Goal: Information Seeking & Learning: Learn about a topic

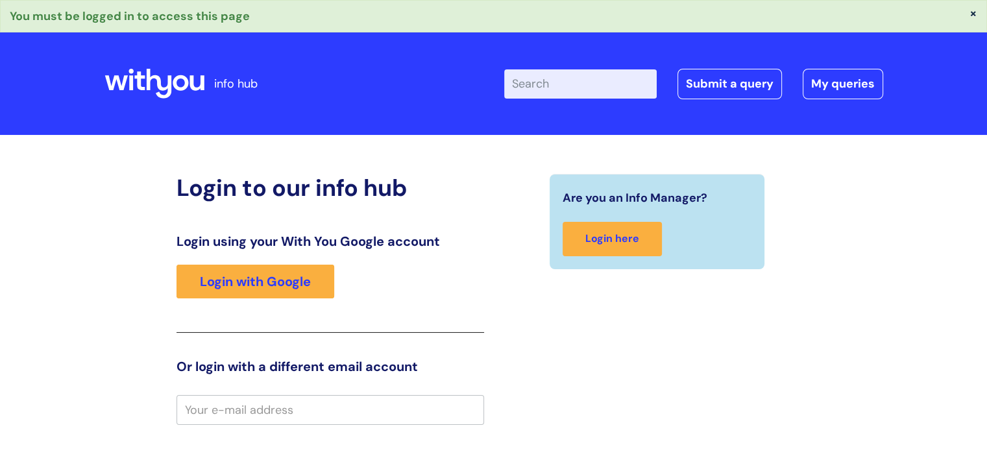
click at [286, 261] on div "Login using your With You Google account Login with Google" at bounding box center [331, 283] width 308 height 99
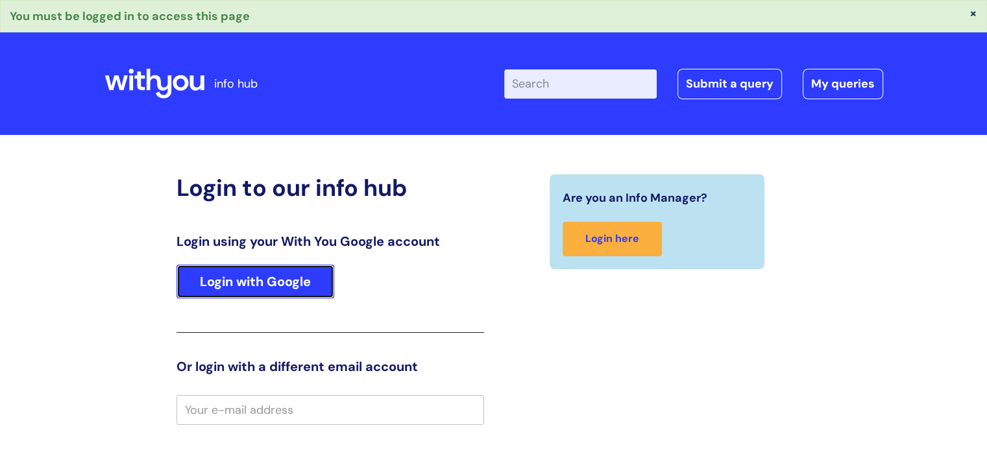
click at [275, 272] on link "Login with Google" at bounding box center [256, 282] width 158 height 34
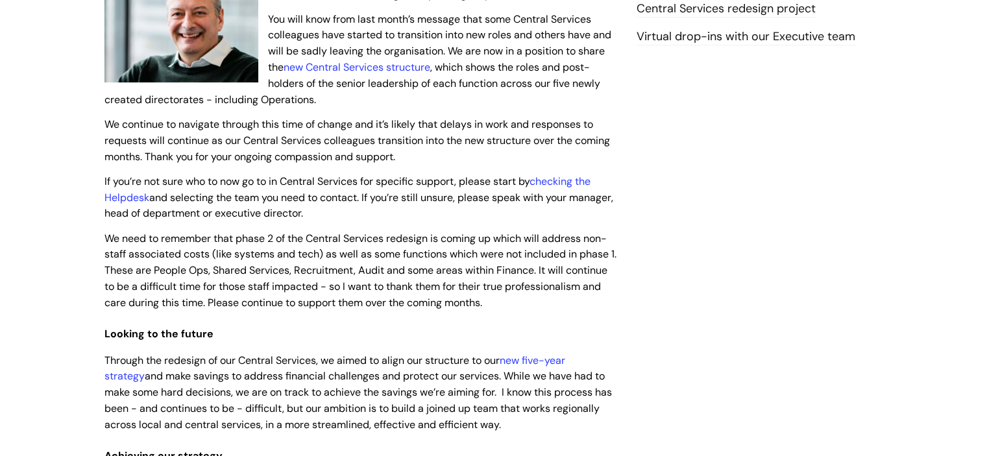
scroll to position [325, 0]
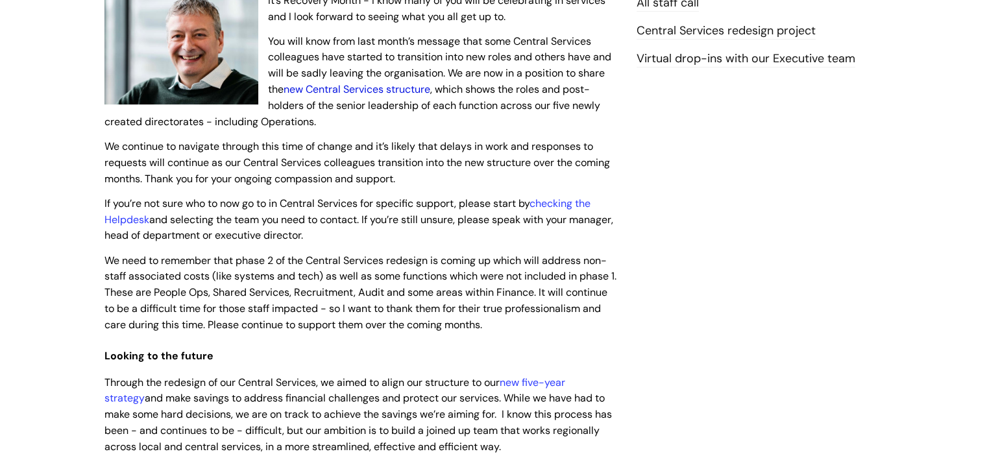
click at [370, 92] on link "new Central Services structure" at bounding box center [357, 89] width 147 height 14
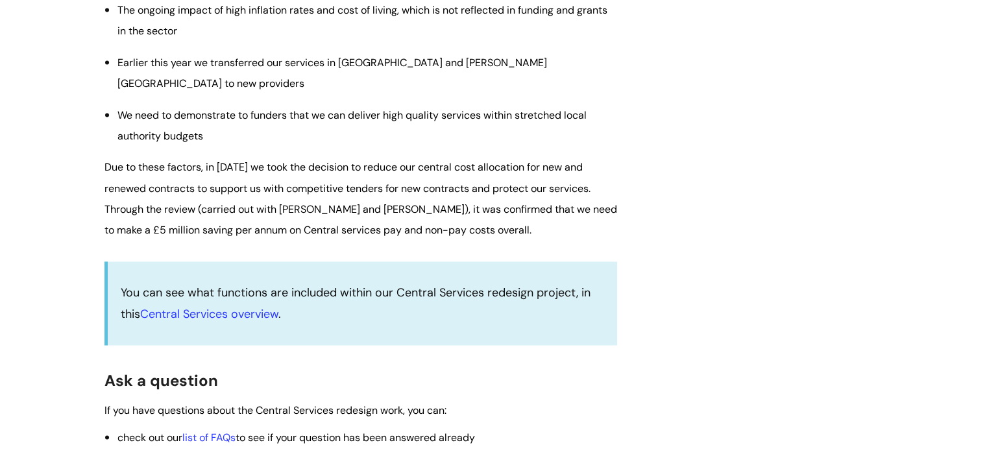
scroll to position [2012, 0]
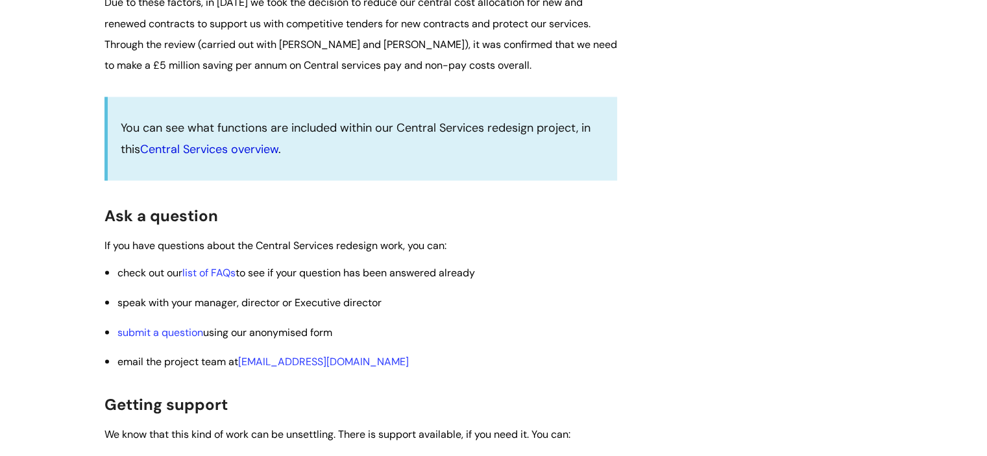
click at [264, 157] on link "Central Services overview" at bounding box center [209, 149] width 138 height 16
